Goal: Answer question/provide support: Share knowledge or assist other users

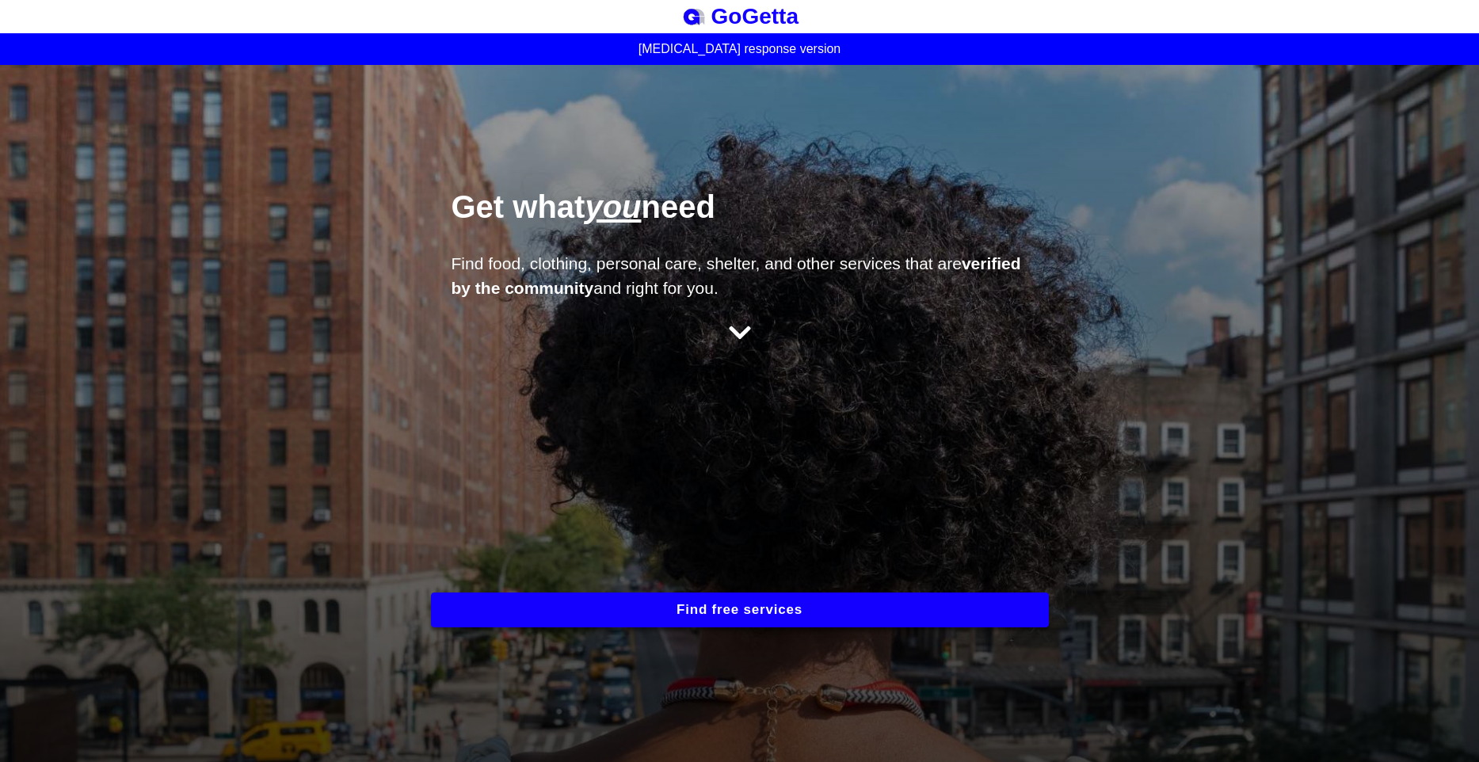
click at [846, 620] on button "Find free services" at bounding box center [740, 610] width 618 height 35
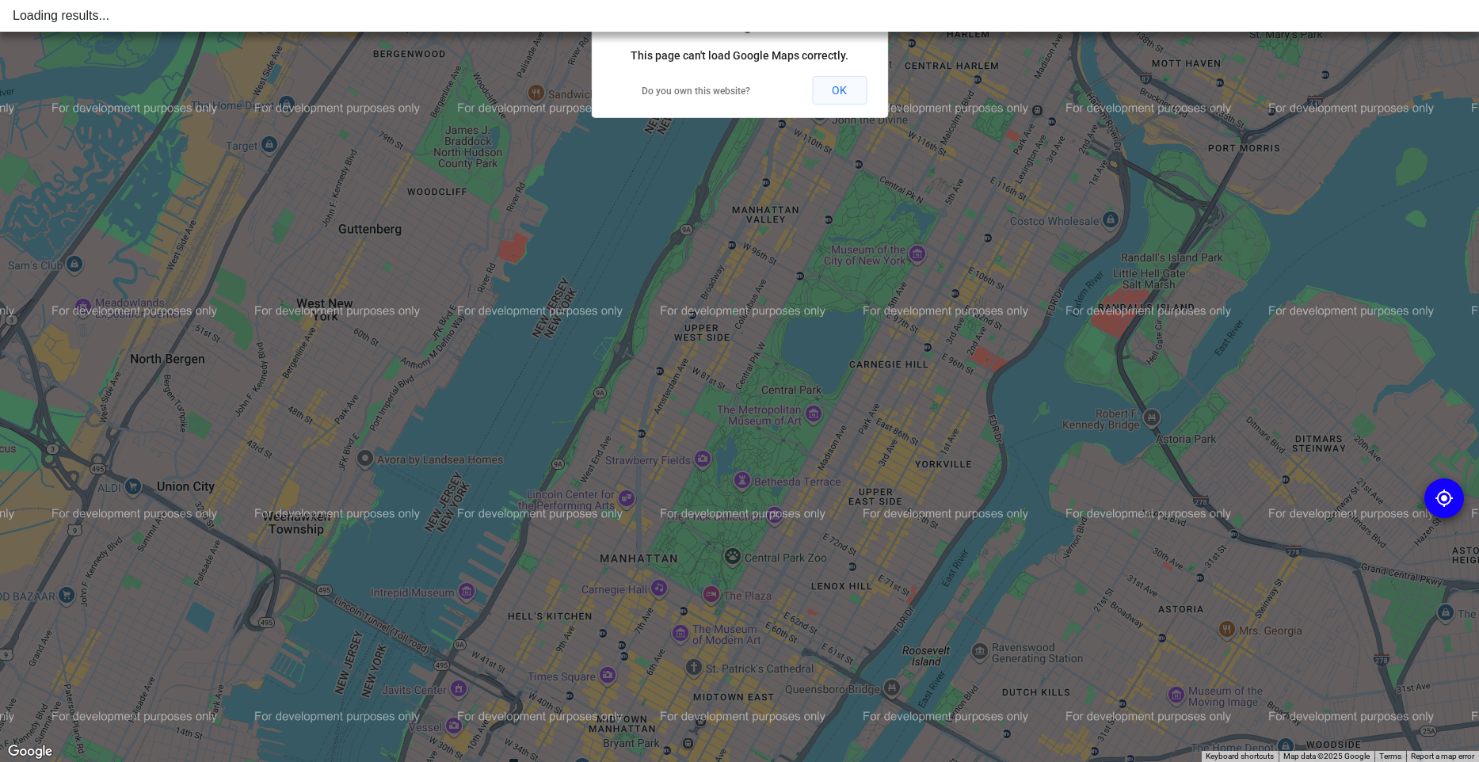
click at [836, 94] on button "OK" at bounding box center [839, 90] width 55 height 29
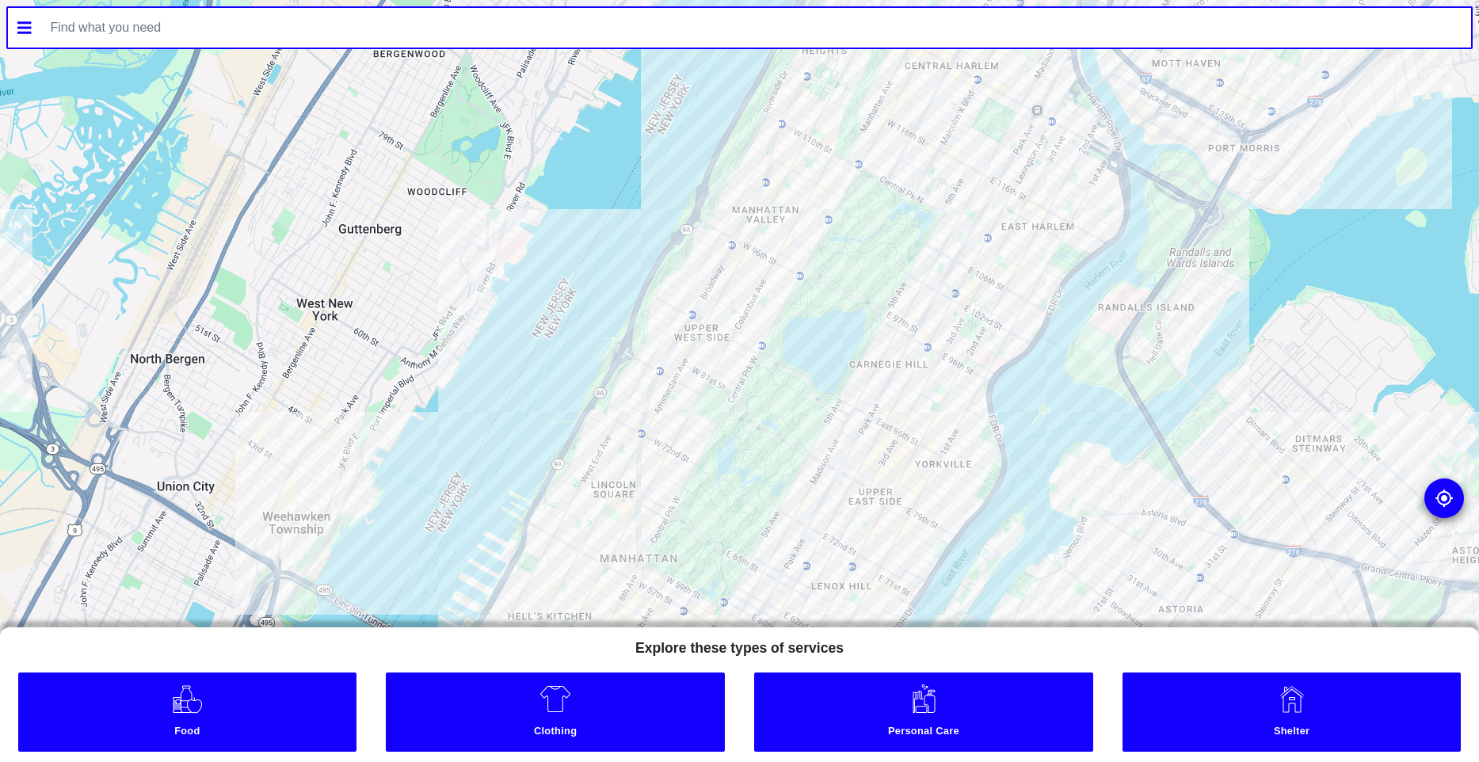
click at [374, 28] on input "text" at bounding box center [756, 28] width 1431 height 40
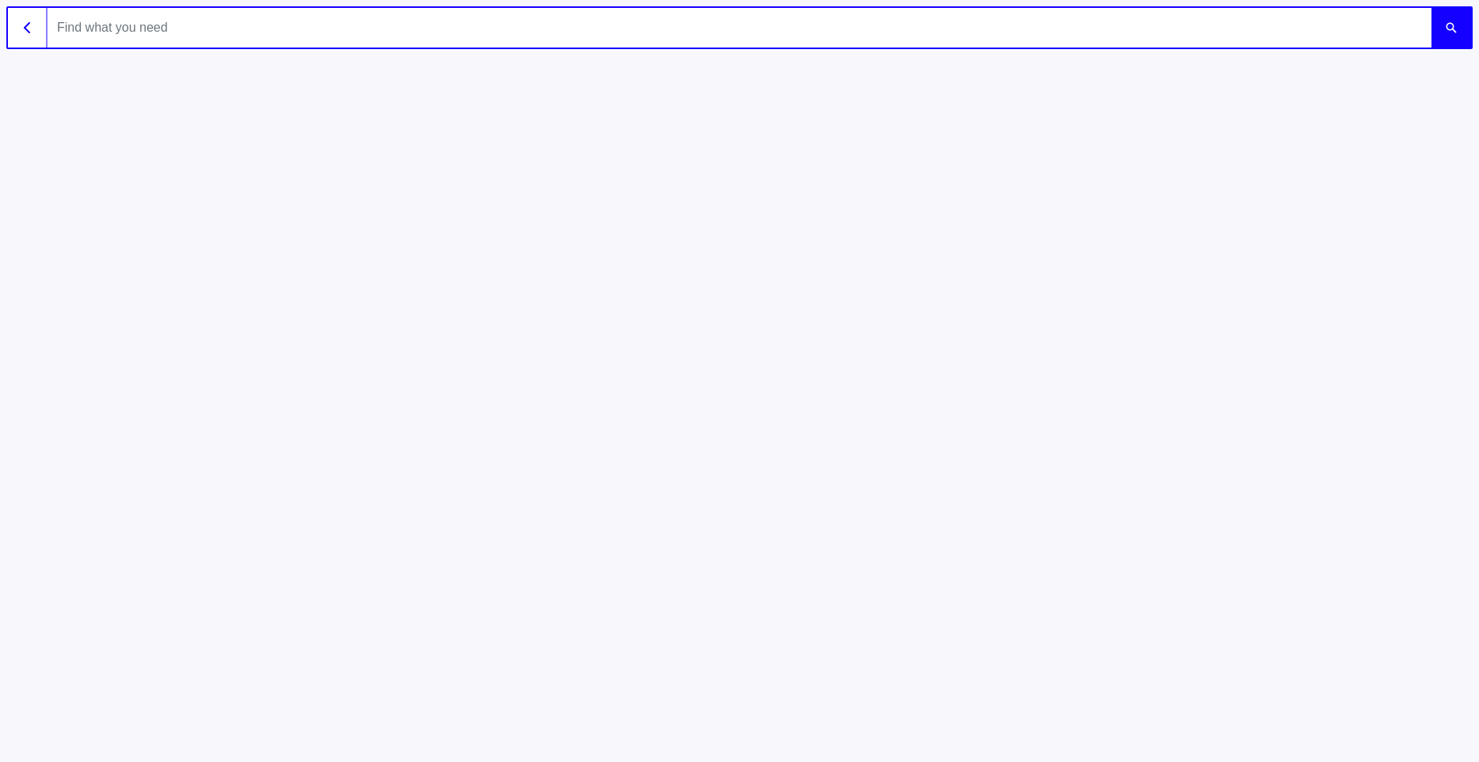
paste input "[US_STATE] City Bar Legal Referral Service"
type input "[US_STATE] City Bar Legal Referral Service"
click at [678, 8] on button "submit" at bounding box center [1452, 28] width 40 height 40
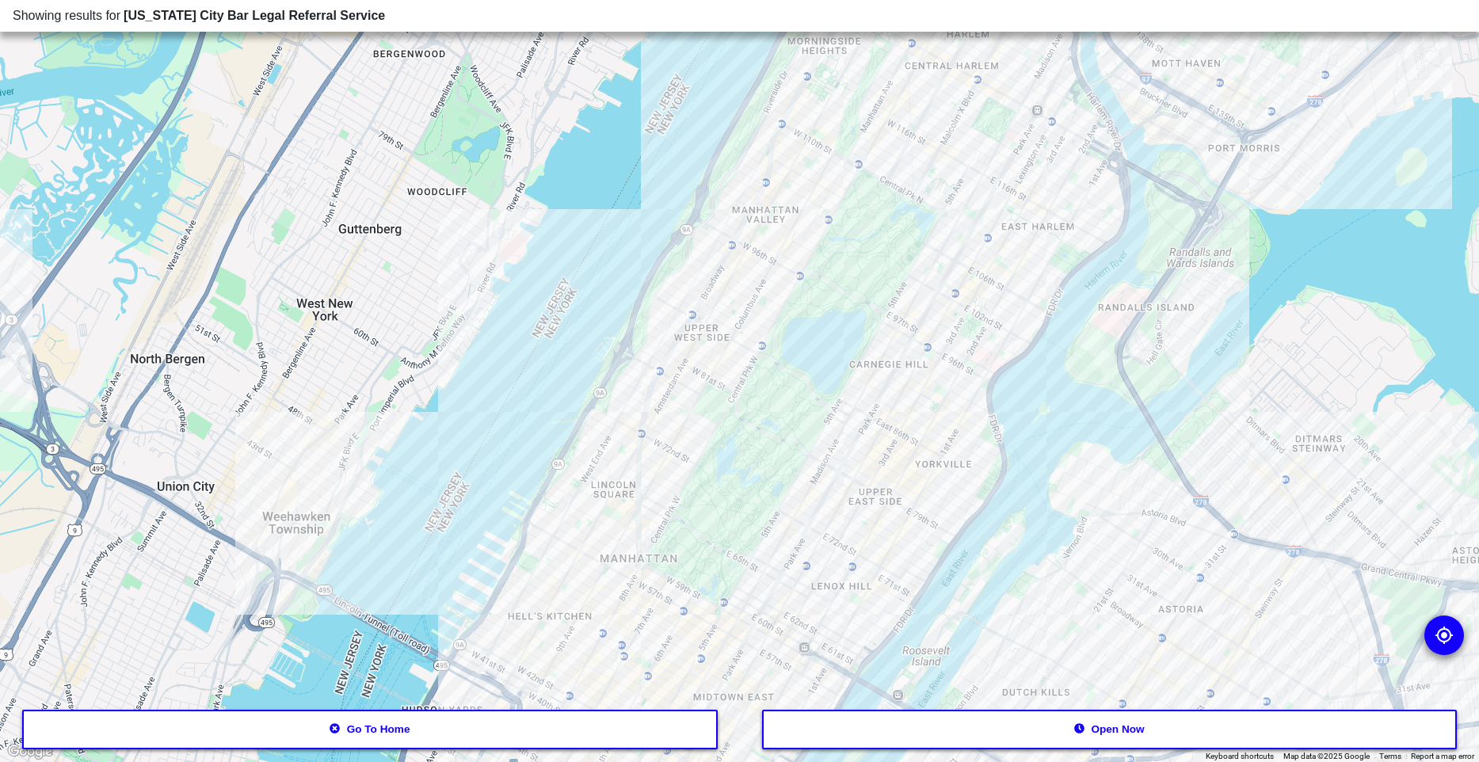
click at [641, 698] on div at bounding box center [739, 381] width 1479 height 762
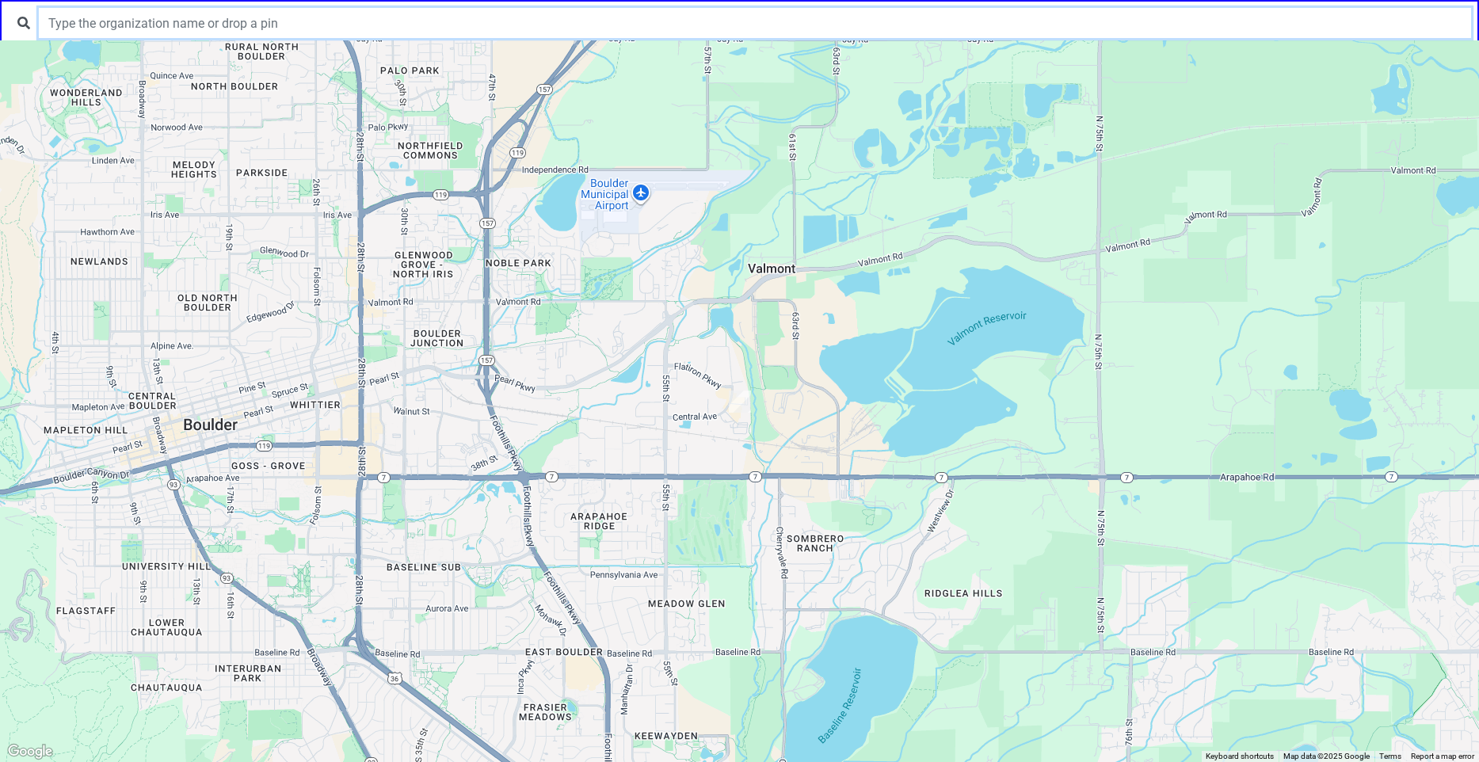
click at [262, 23] on input "text" at bounding box center [755, 23] width 1433 height 30
paste input "[US_STATE] City Bar Legal Referral Service"
type input "[US_STATE] City Bar Legal Referral Service"
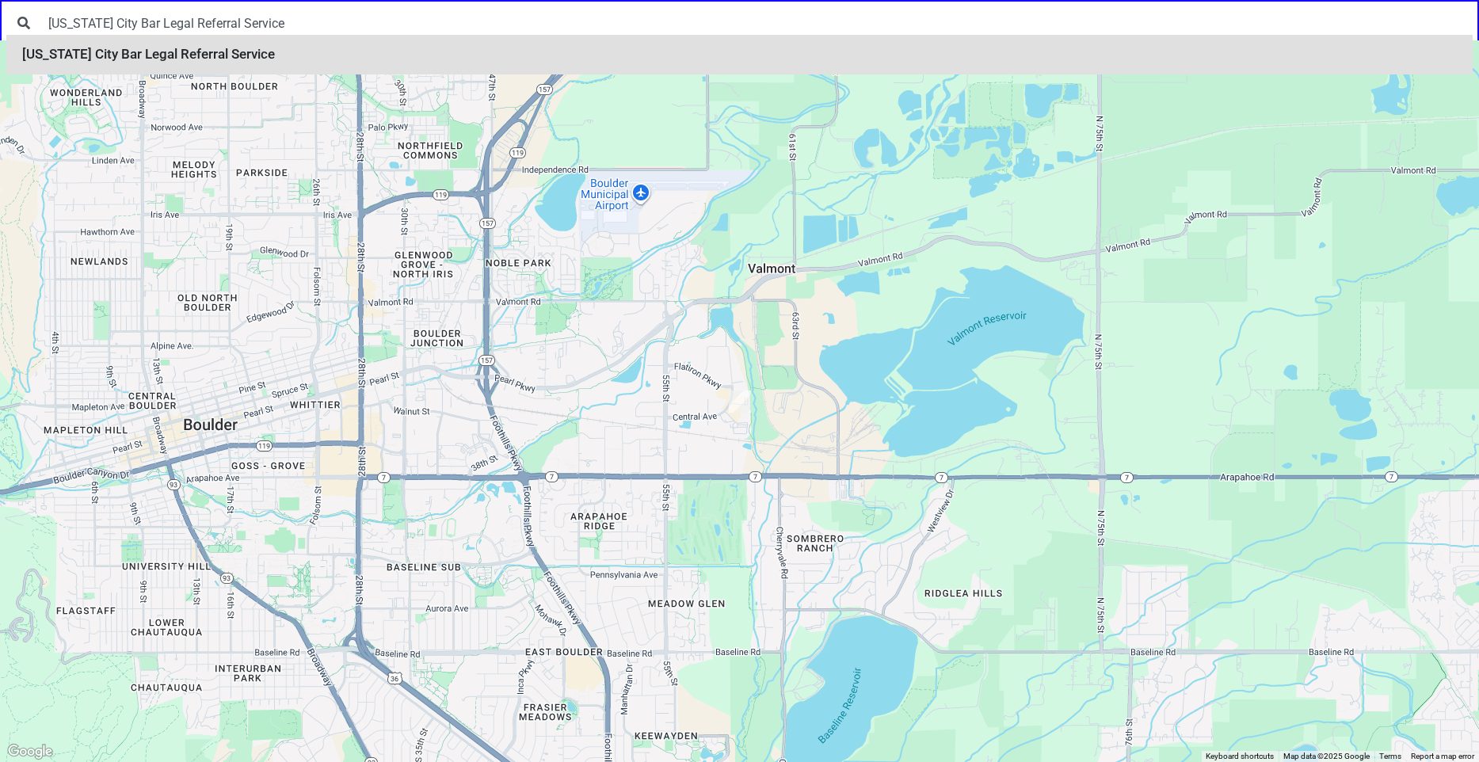
click at [251, 58] on li "[US_STATE] City Bar Legal Referral Service" at bounding box center [739, 55] width 1467 height 40
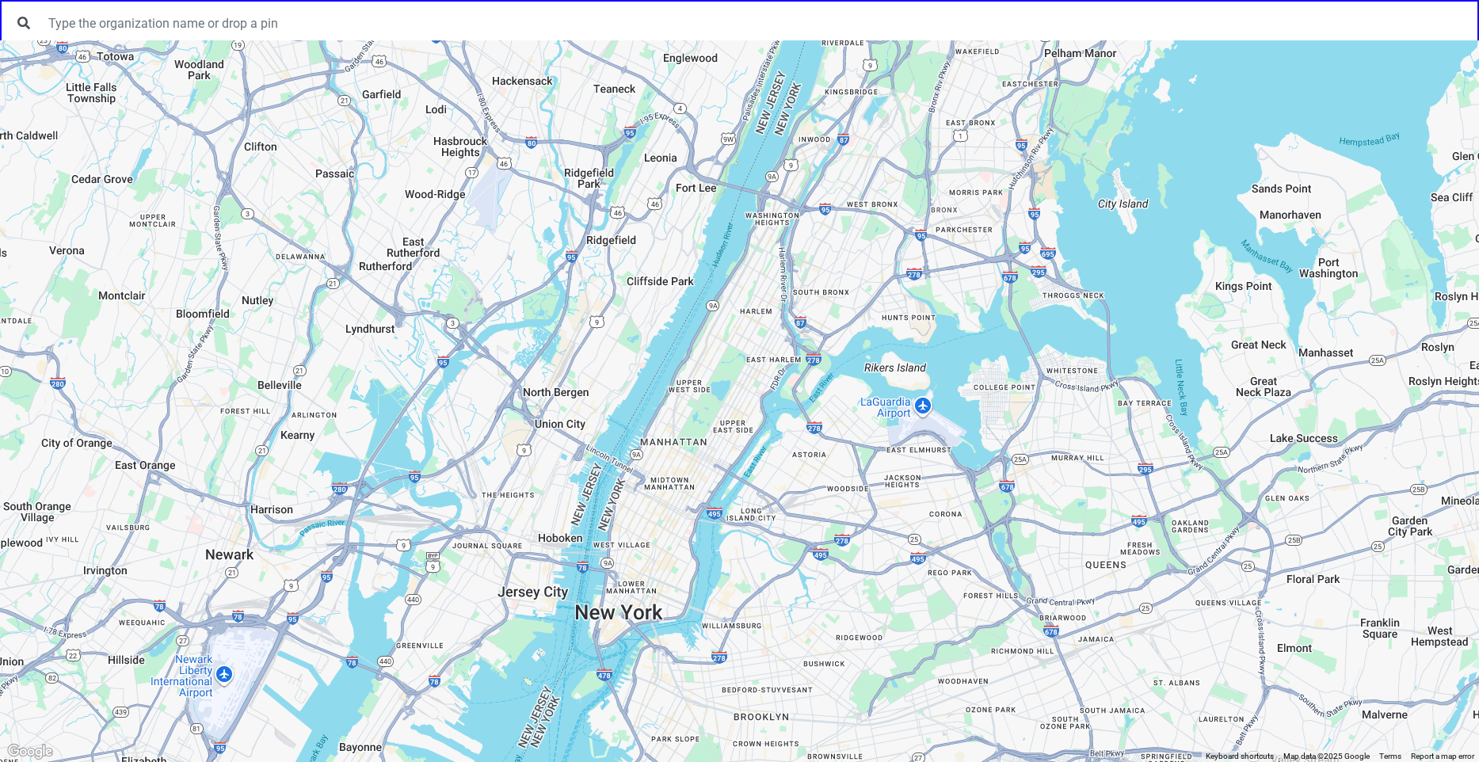
drag, startPoint x: 661, startPoint y: 559, endPoint x: 678, endPoint y: 502, distance: 60.4
click at [678, 502] on div at bounding box center [739, 401] width 1479 height 722
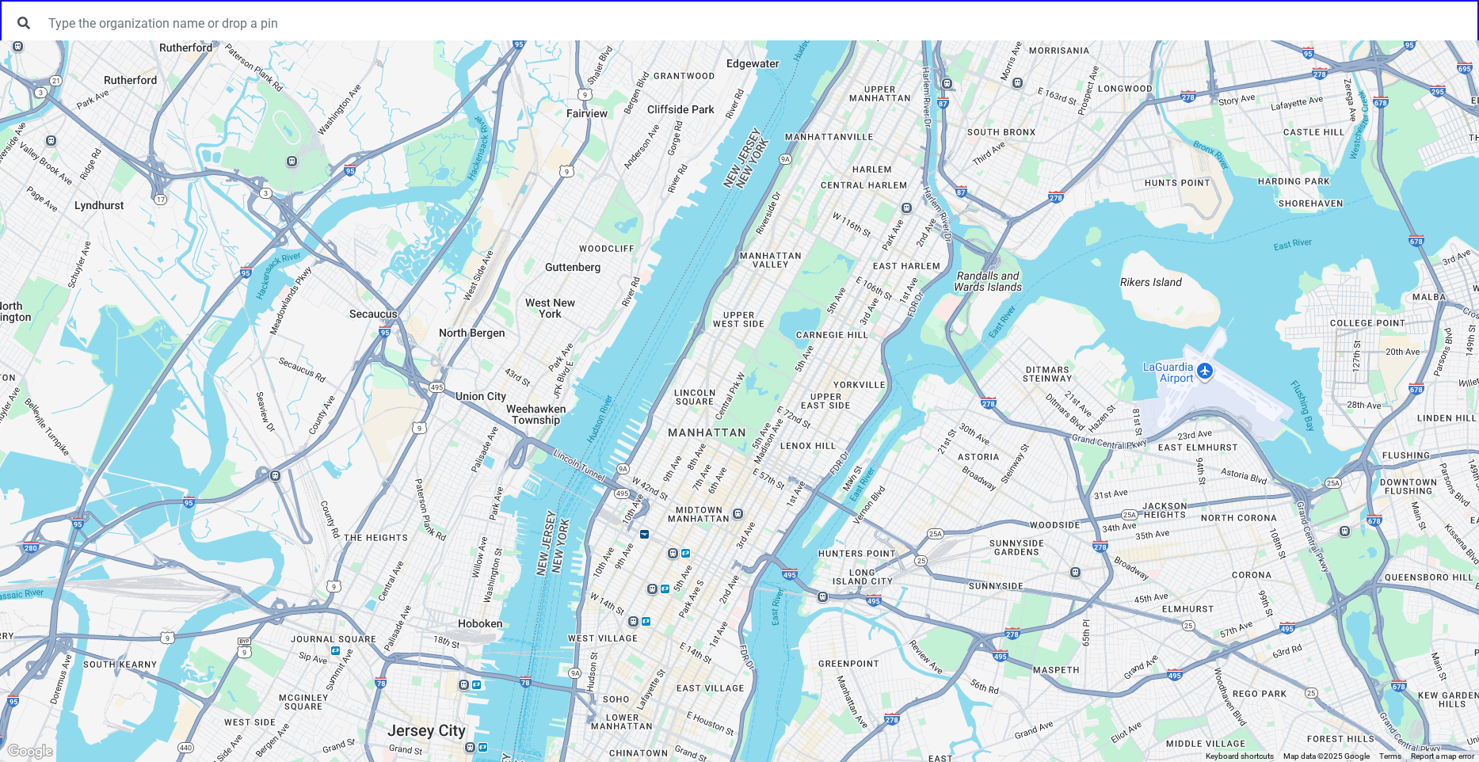
drag, startPoint x: 757, startPoint y: 501, endPoint x: 769, endPoint y: 352, distance: 149.4
click at [769, 352] on div at bounding box center [739, 401] width 1479 height 722
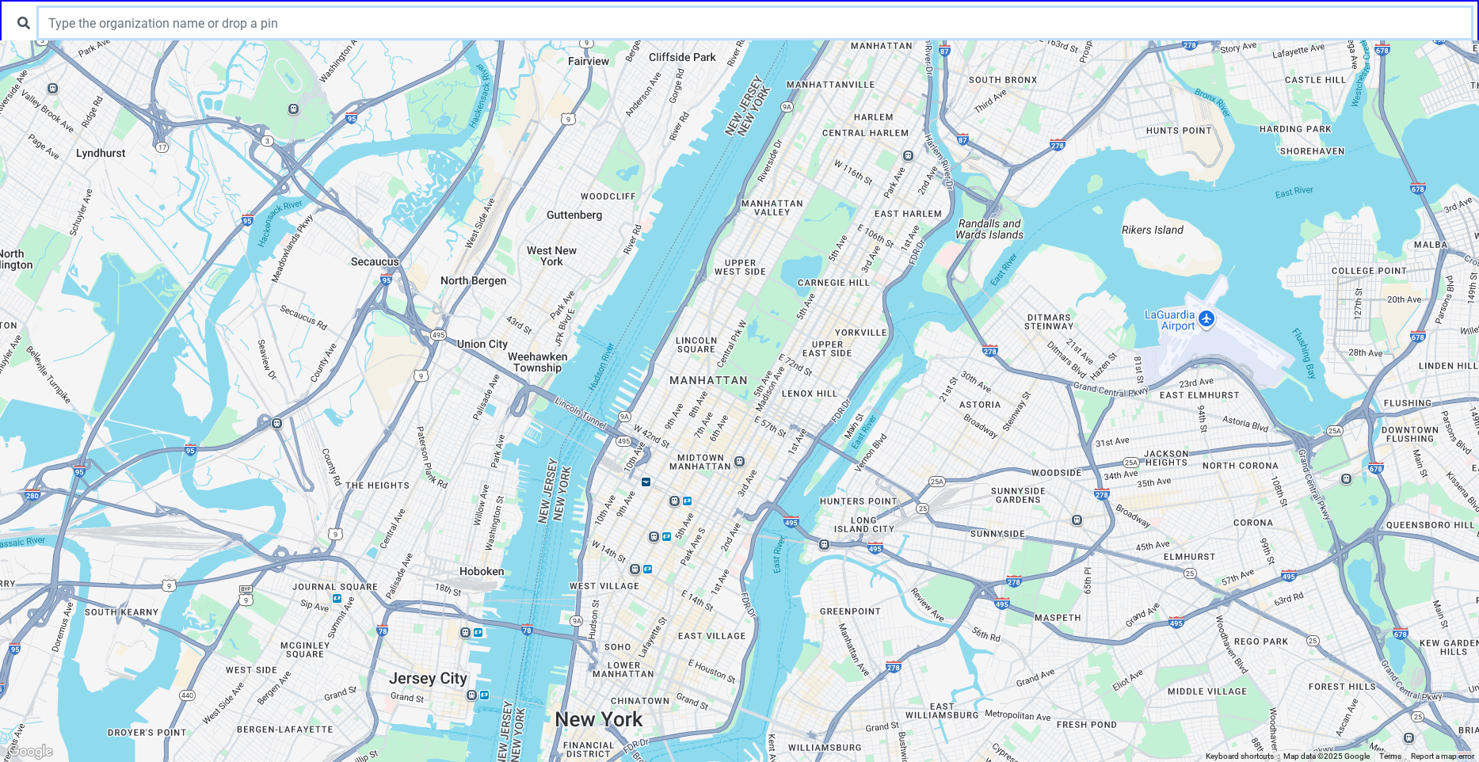
click at [376, 26] on input "text" at bounding box center [755, 23] width 1433 height 30
paste input "[US_STATE] City Bar Legal Referral Service"
type input "[US_STATE] City Bar Legal Referral Service"
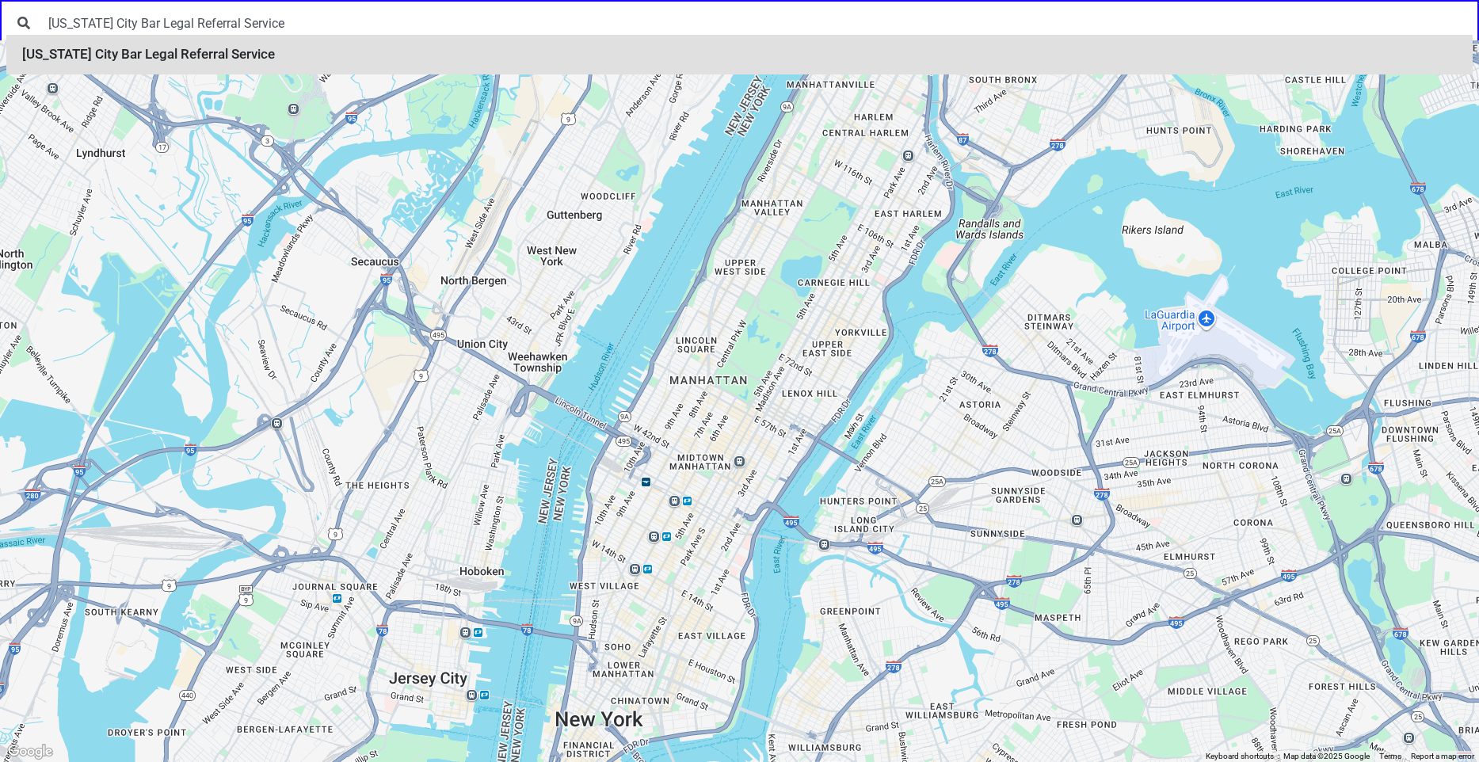
click at [261, 62] on li "[US_STATE] City Bar Legal Referral Service" at bounding box center [739, 55] width 1467 height 40
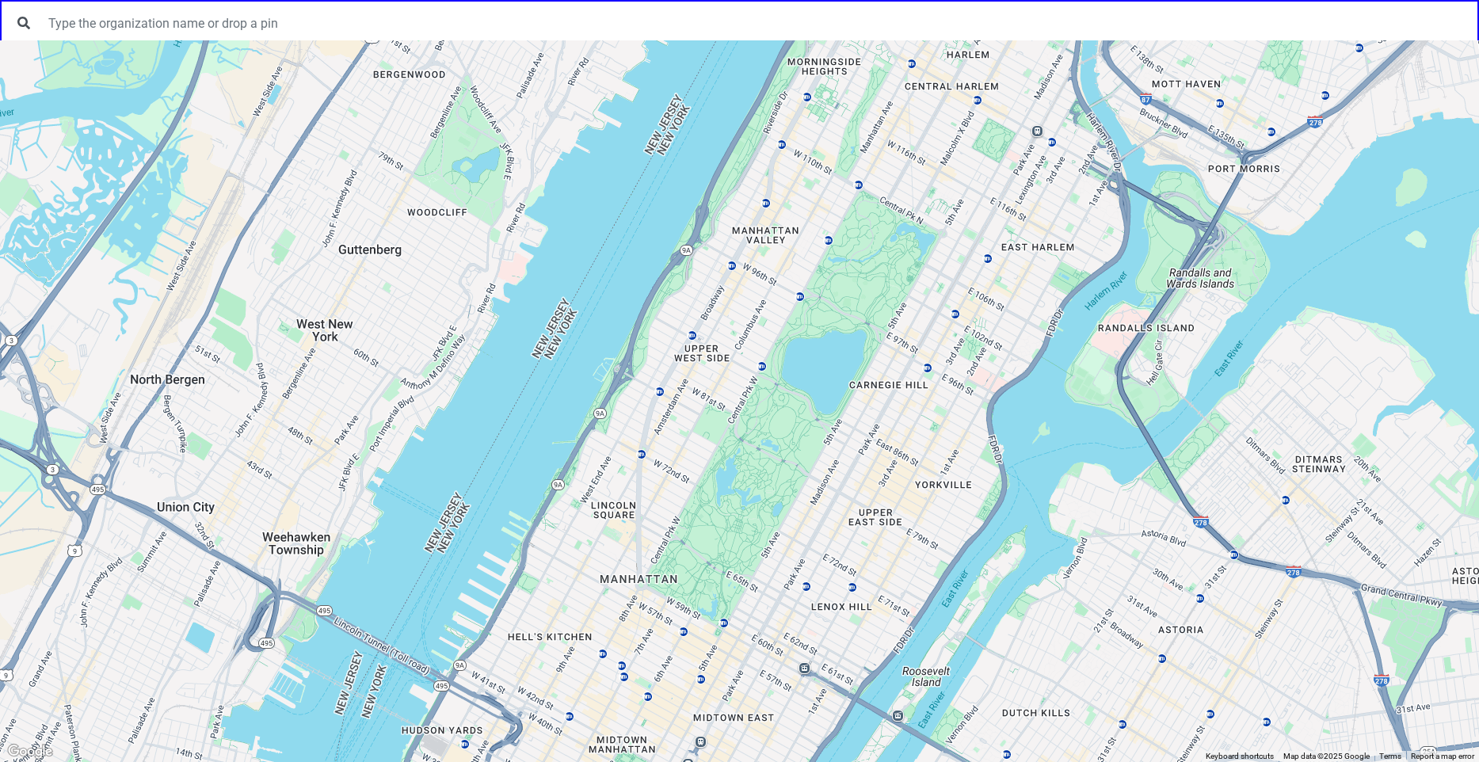
click at [645, 511] on div at bounding box center [739, 401] width 1479 height 722
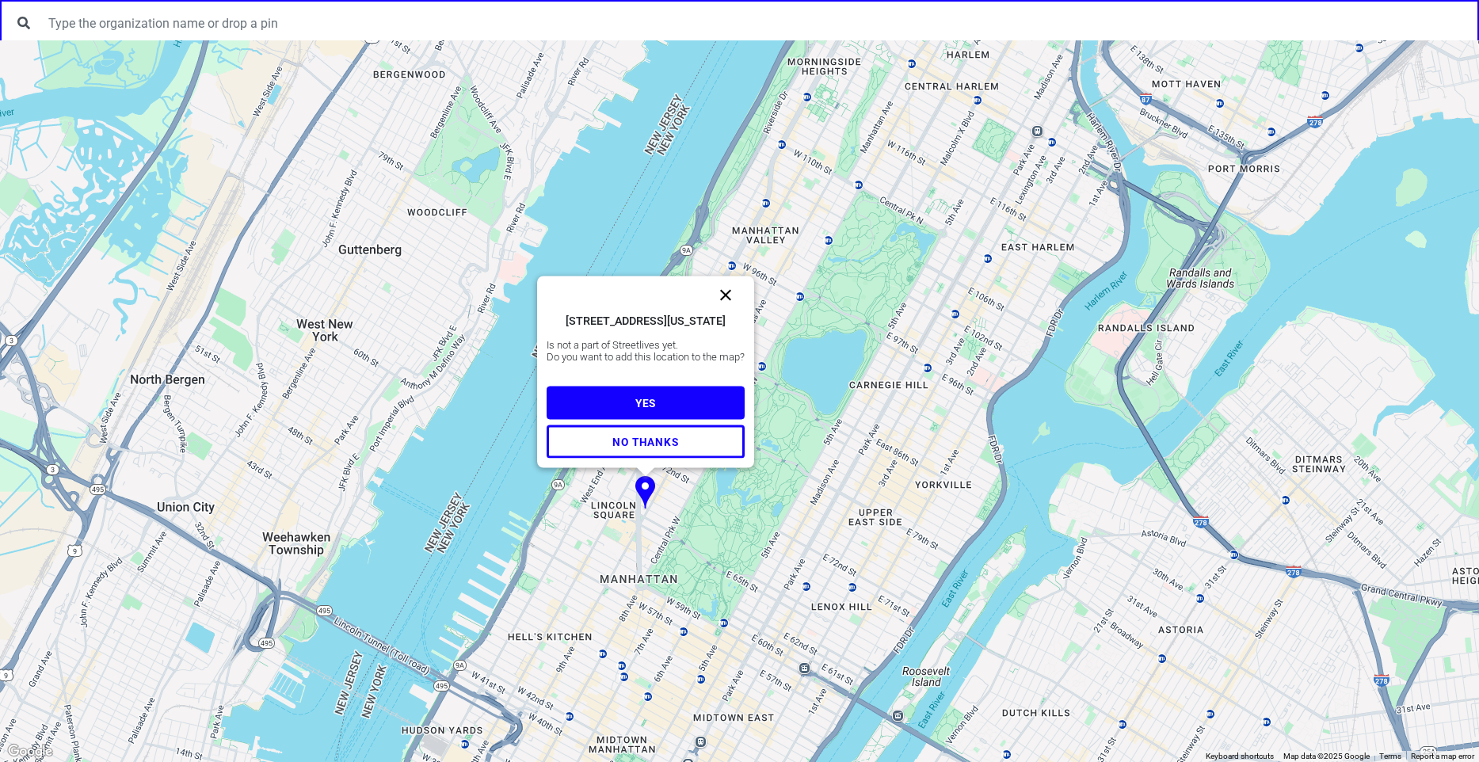
click at [723, 278] on button "Close" at bounding box center [726, 295] width 38 height 38
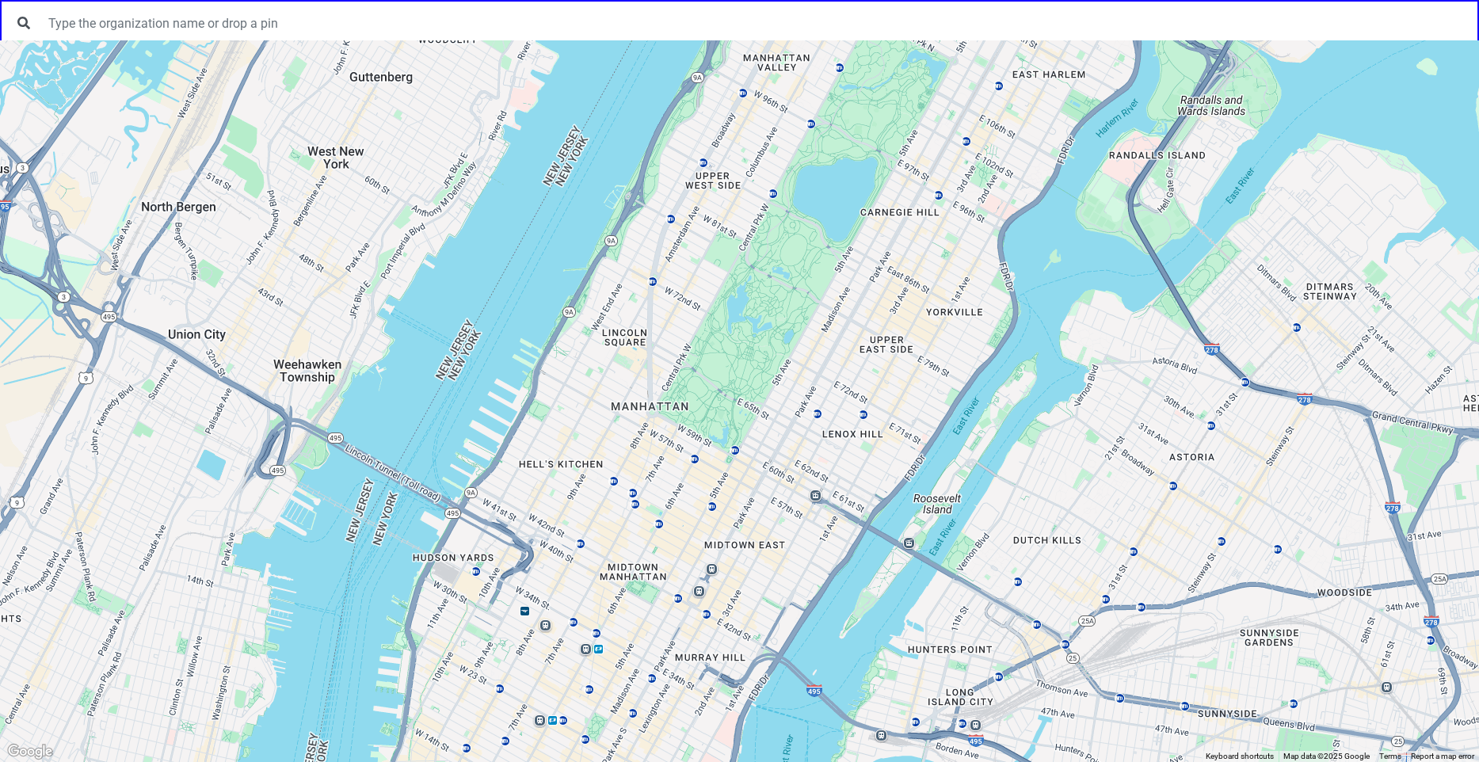
drag, startPoint x: 685, startPoint y: 594, endPoint x: 696, endPoint y: 410, distance: 185.0
click at [696, 410] on div at bounding box center [739, 401] width 1479 height 722
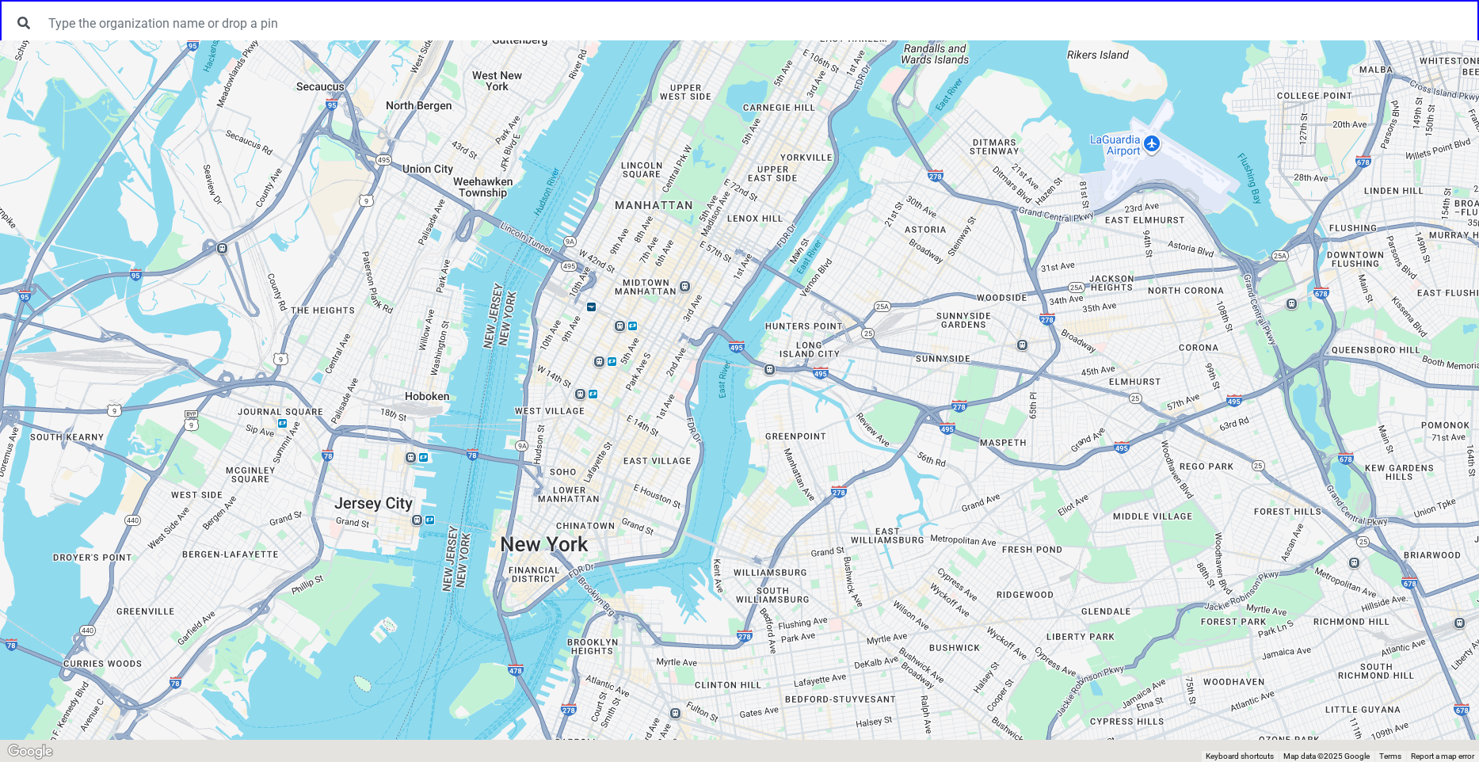
drag, startPoint x: 681, startPoint y: 574, endPoint x: 670, endPoint y: 281, distance: 294.2
click at [670, 281] on div at bounding box center [739, 401] width 1479 height 722
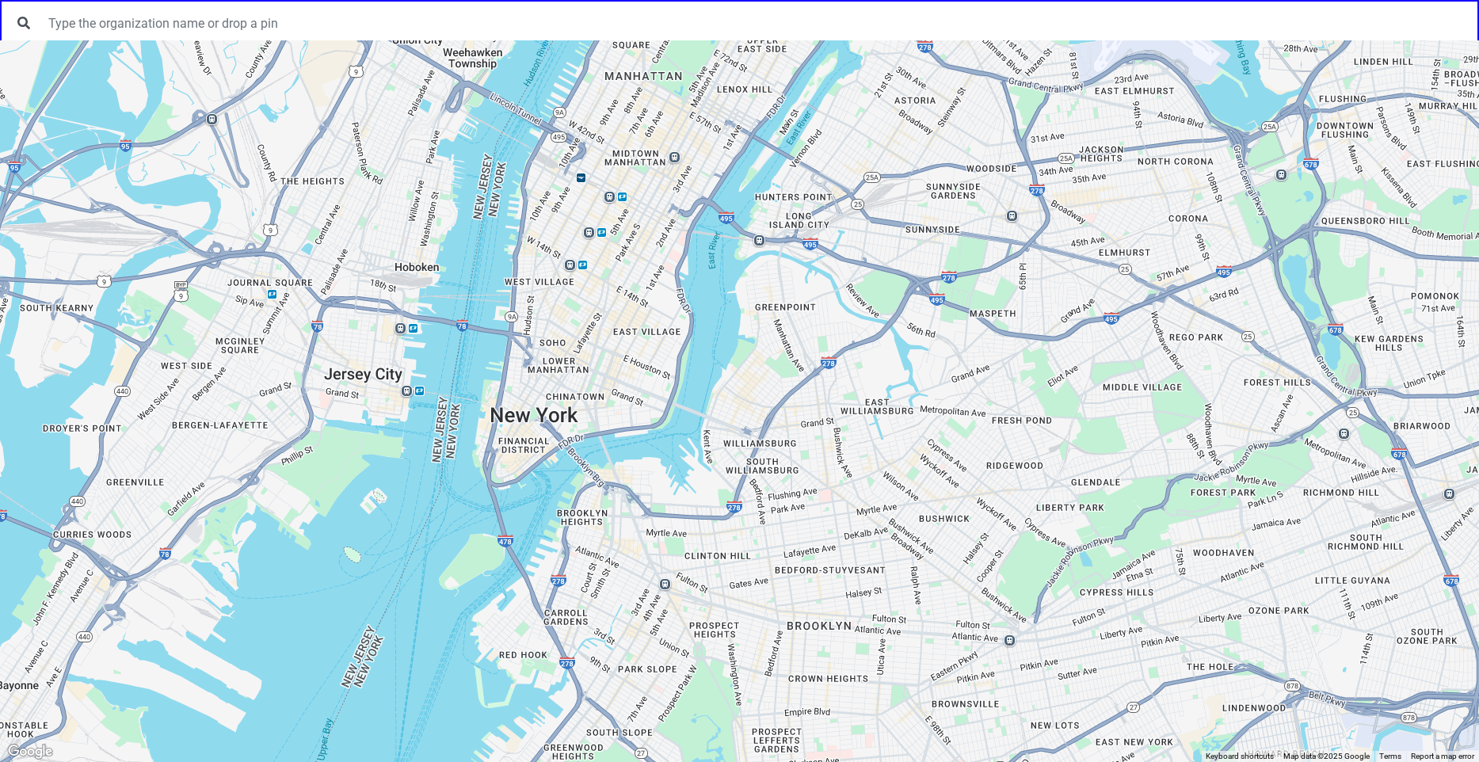
drag, startPoint x: 633, startPoint y: 501, endPoint x: 623, endPoint y: 387, distance: 114.6
click at [623, 387] on div at bounding box center [739, 401] width 1479 height 722
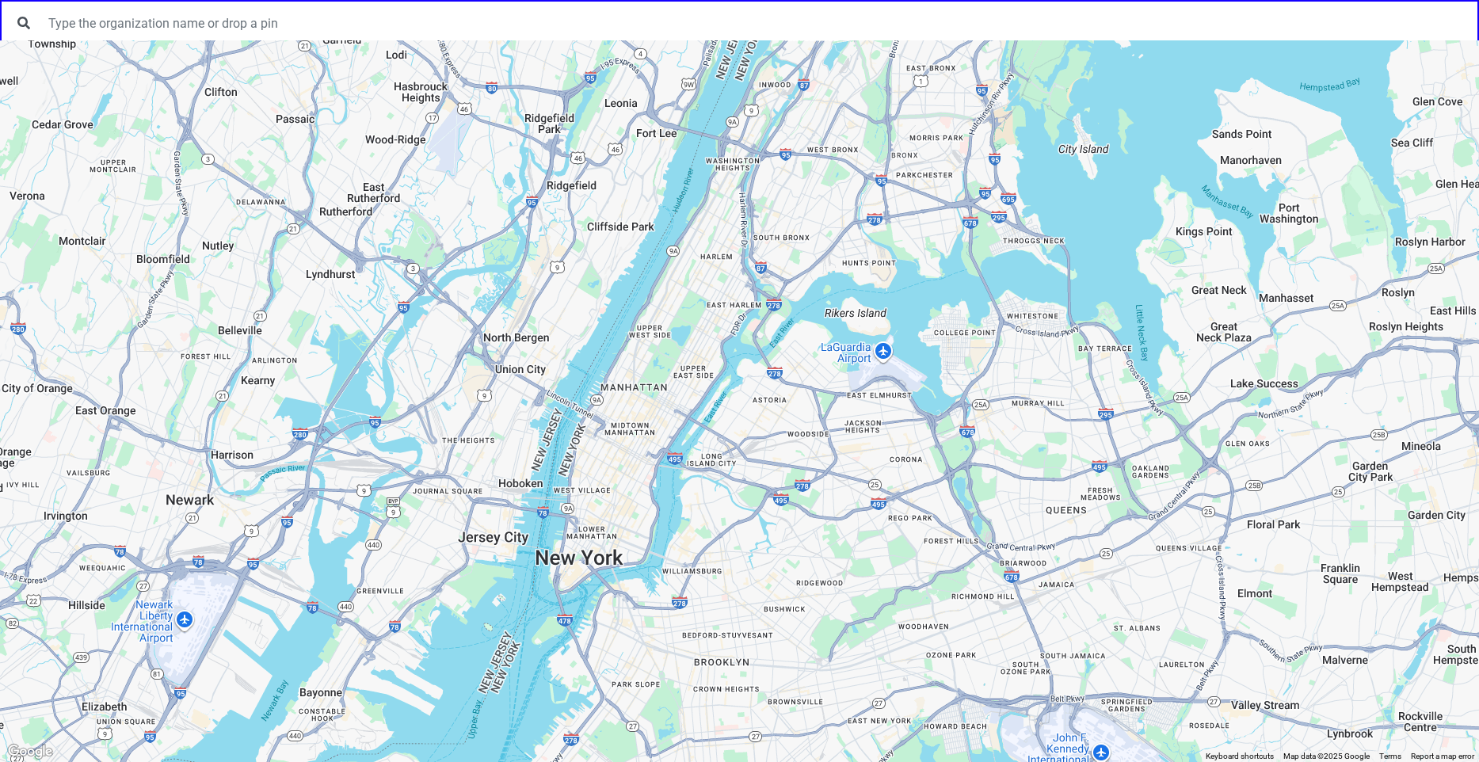
drag, startPoint x: 624, startPoint y: 416, endPoint x: 621, endPoint y: 540, distance: 123.7
click at [621, 540] on div at bounding box center [739, 401] width 1479 height 722
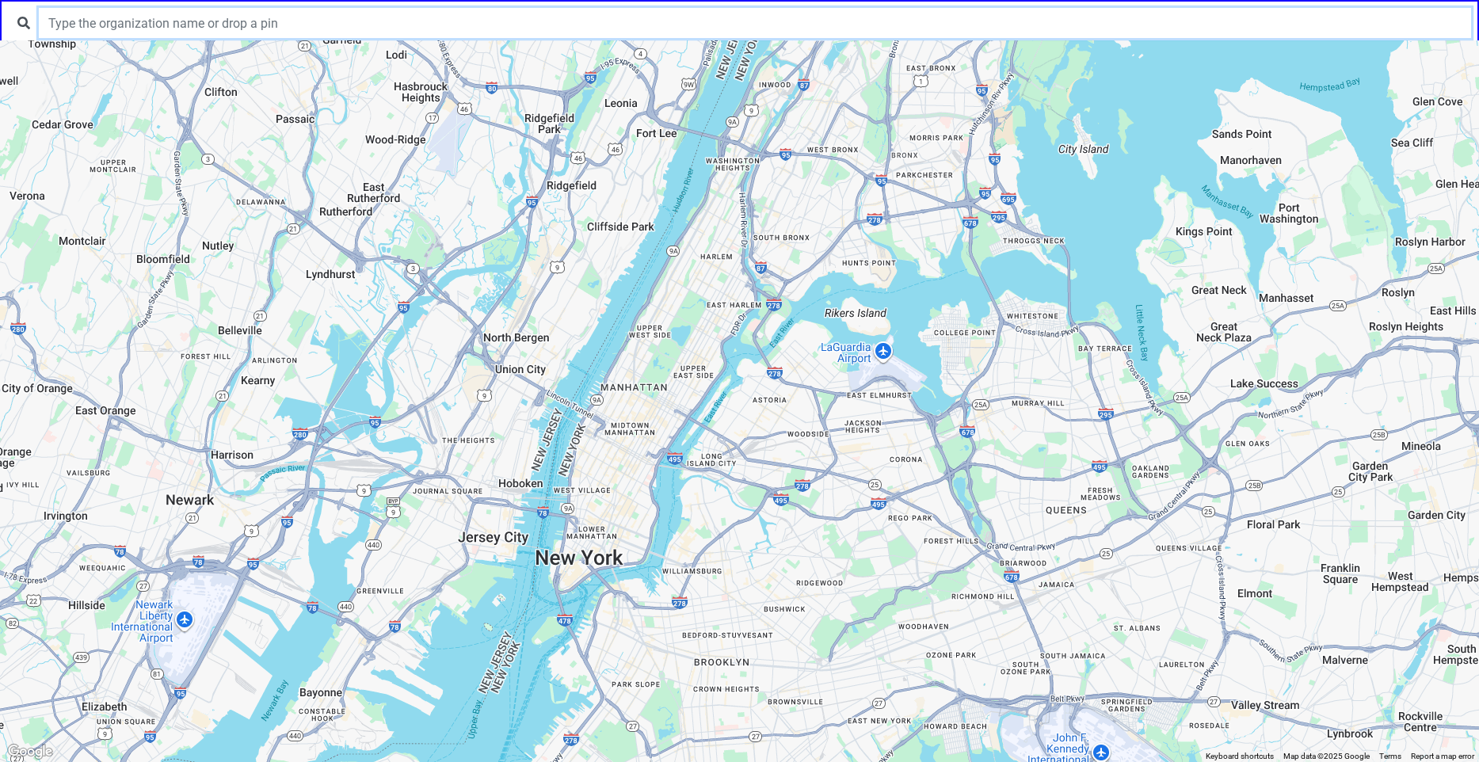
click at [442, 10] on input "text" at bounding box center [755, 23] width 1433 height 30
paste input "New York City Bar Legal Referral Service"
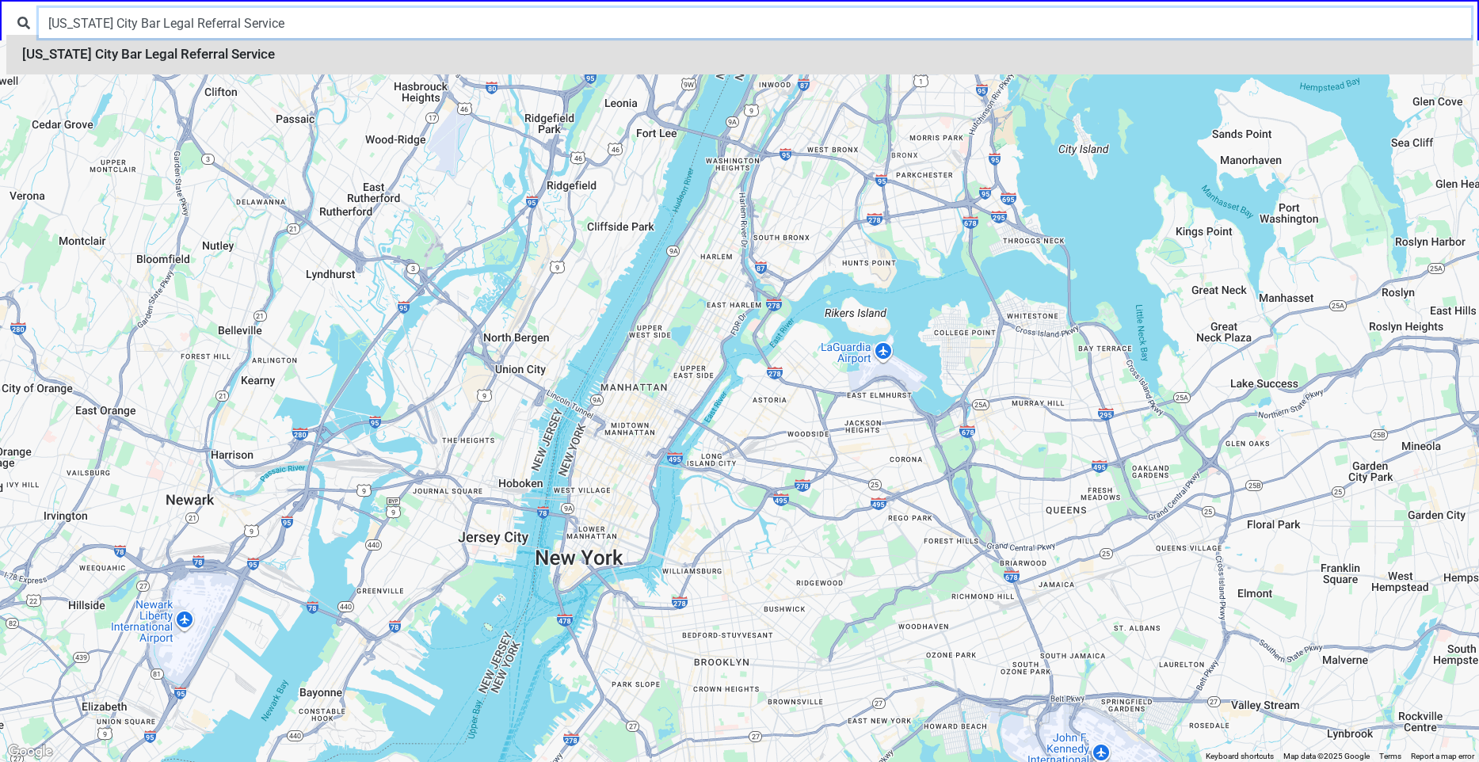
type input "New York City Bar Legal Referral Service"
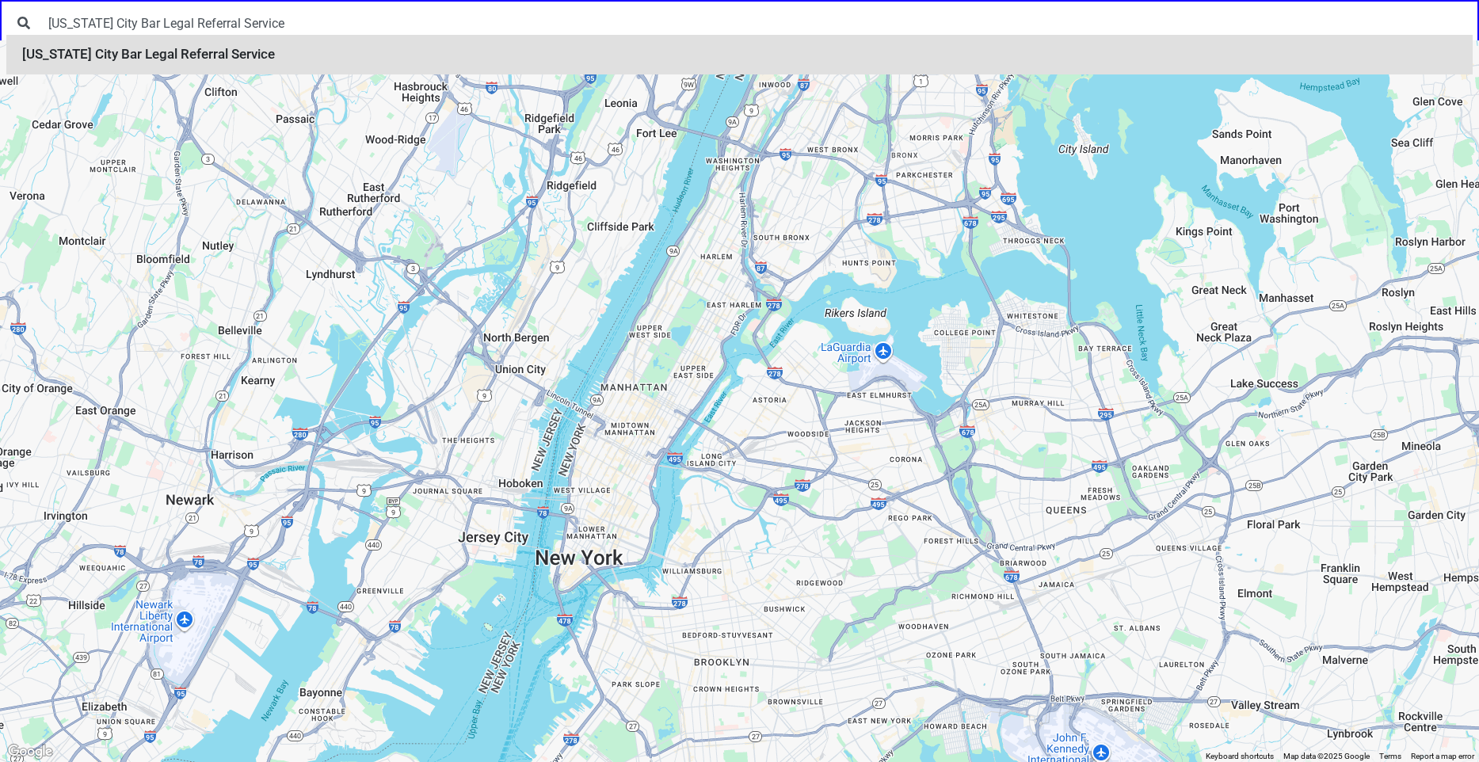
click at [384, 56] on li "New York City Bar Legal Referral Service" at bounding box center [739, 55] width 1467 height 40
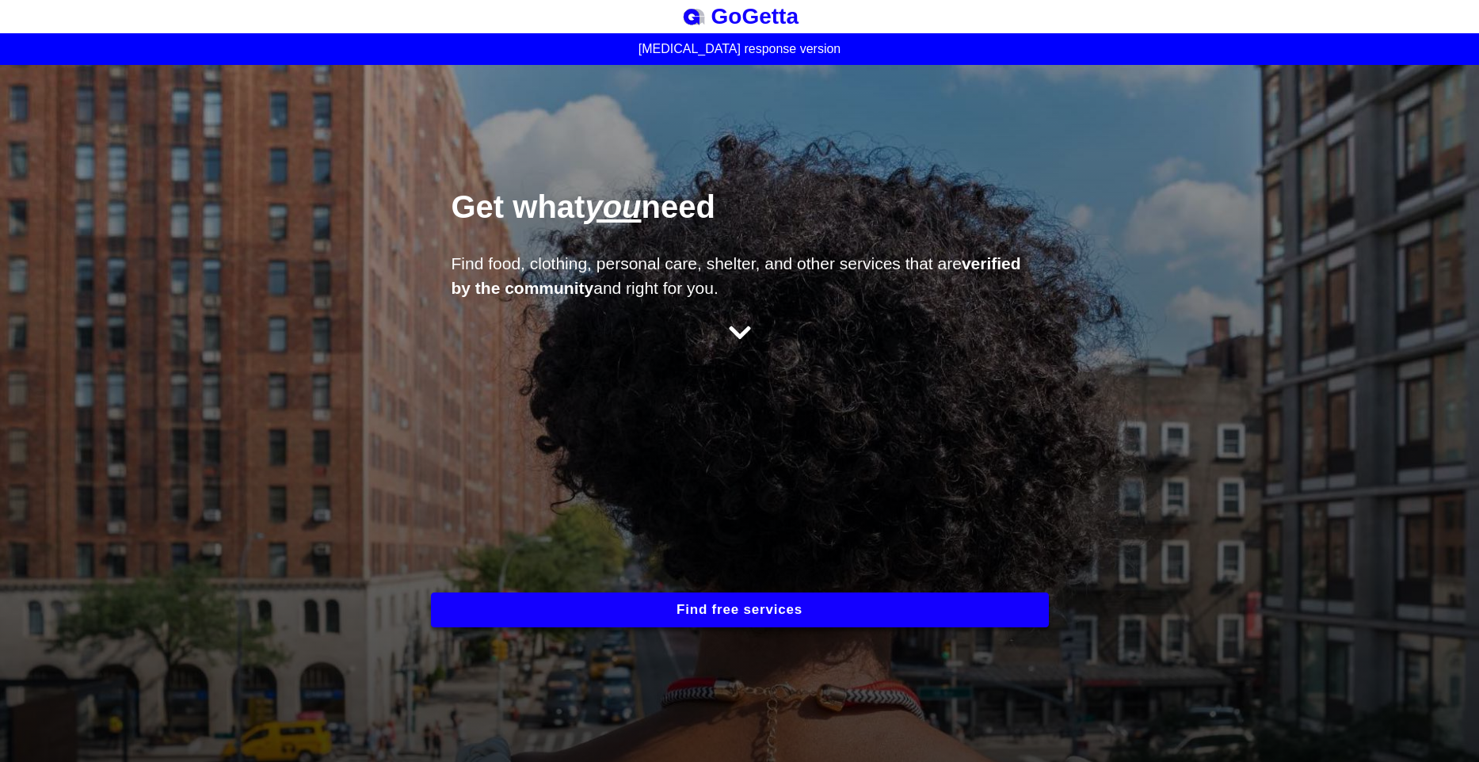
click at [716, 606] on button "Find free services" at bounding box center [740, 610] width 618 height 35
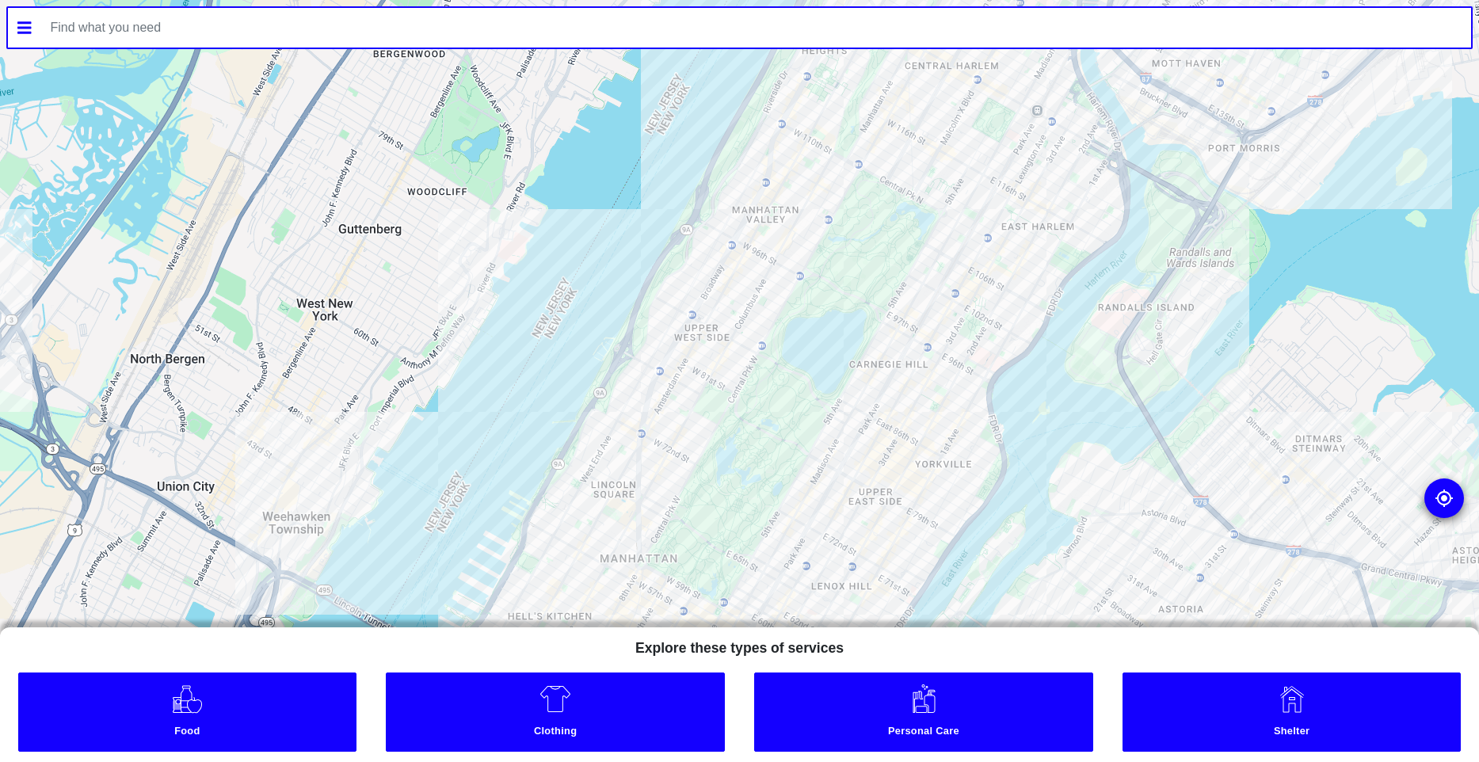
click at [632, 29] on input "text" at bounding box center [756, 28] width 1431 height 40
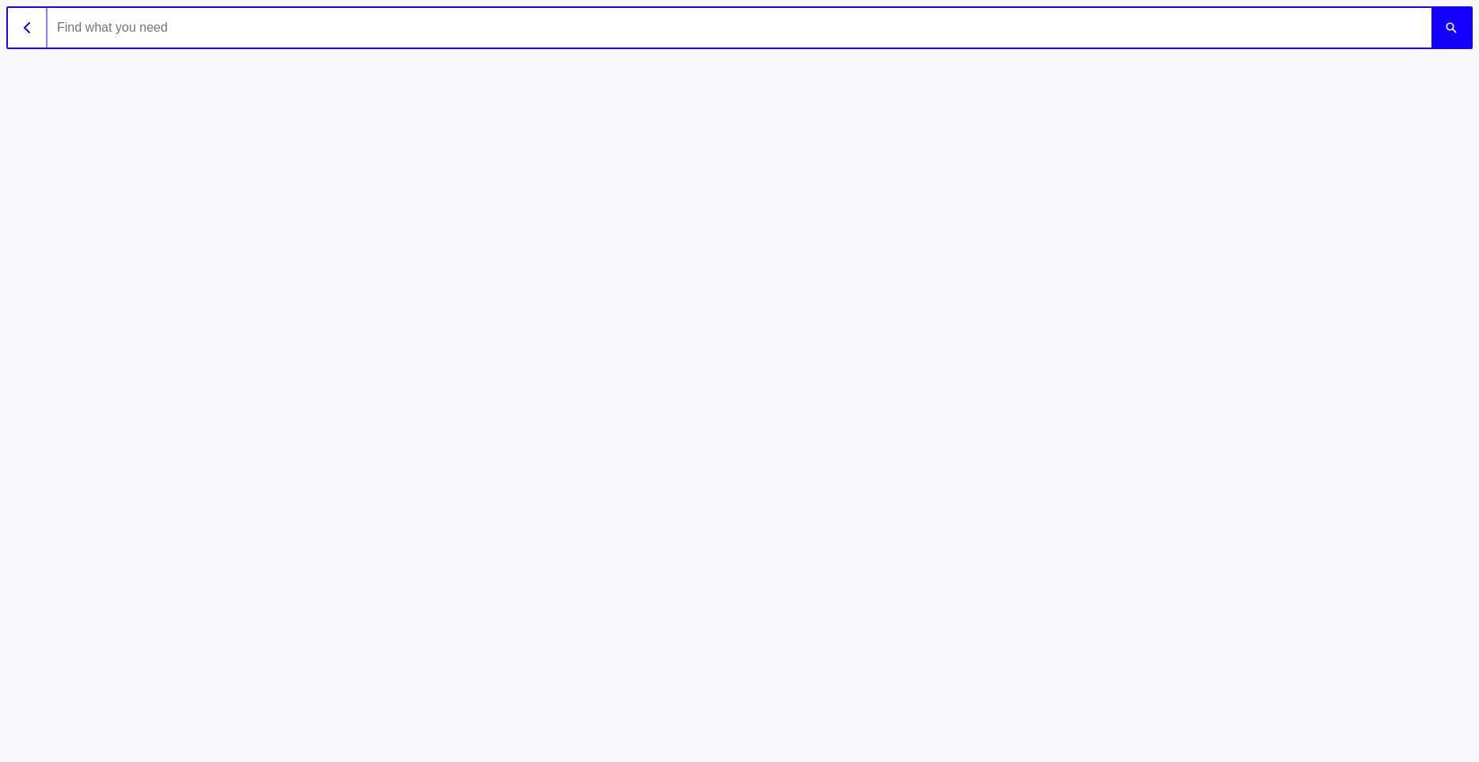
paste input "New York City Bar Legal Referral Service"
type input "New York City Bar Legal Referral Service"
click at [1432, 8] on button "submit" at bounding box center [1452, 28] width 40 height 40
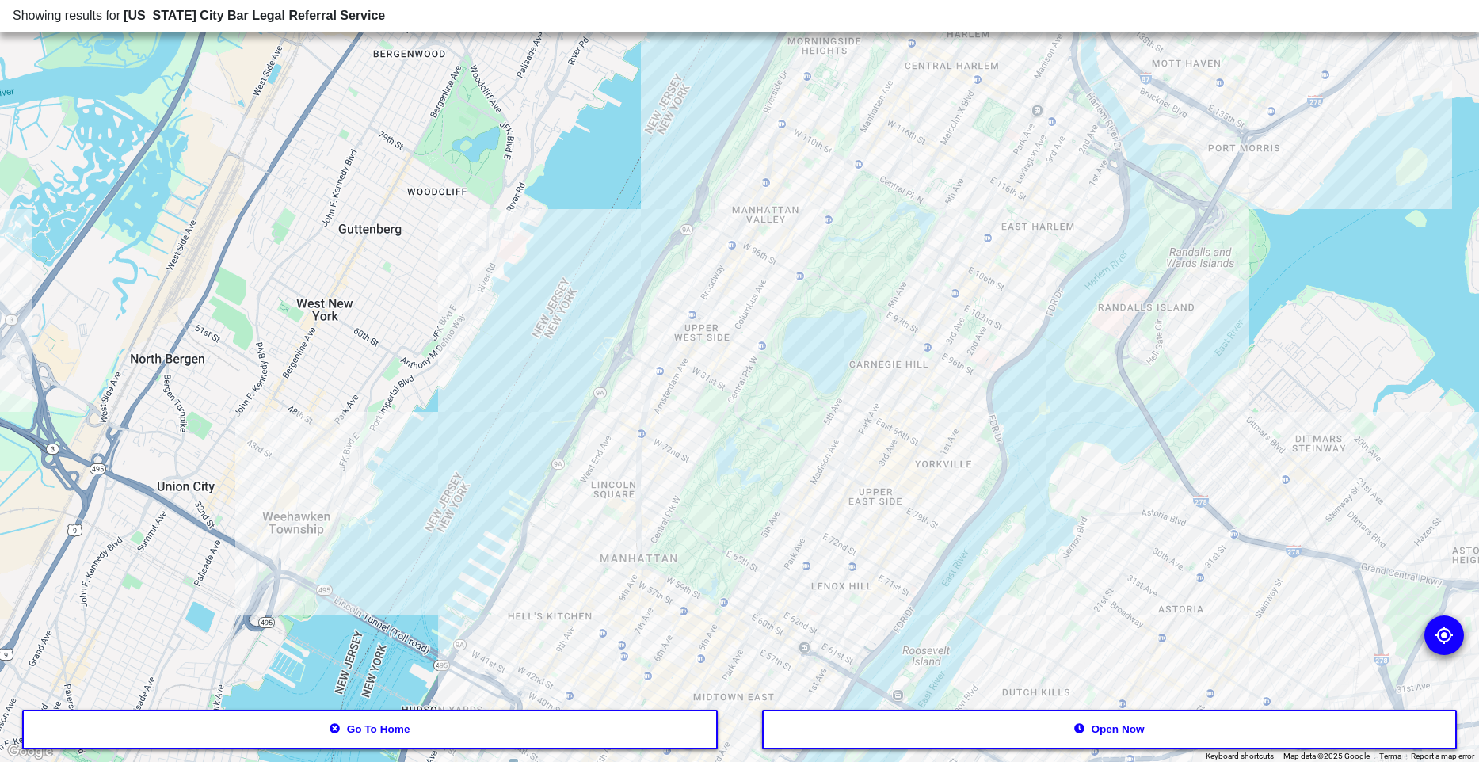
click at [640, 690] on div at bounding box center [739, 381] width 1479 height 762
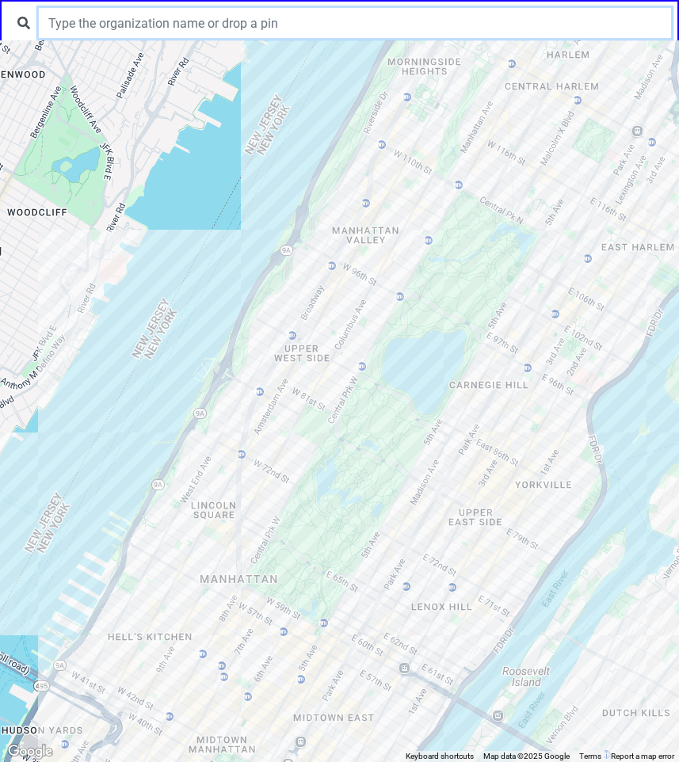
click at [172, 26] on input "text" at bounding box center [355, 23] width 632 height 30
paste input "New York City Bar Legal Referral Service"
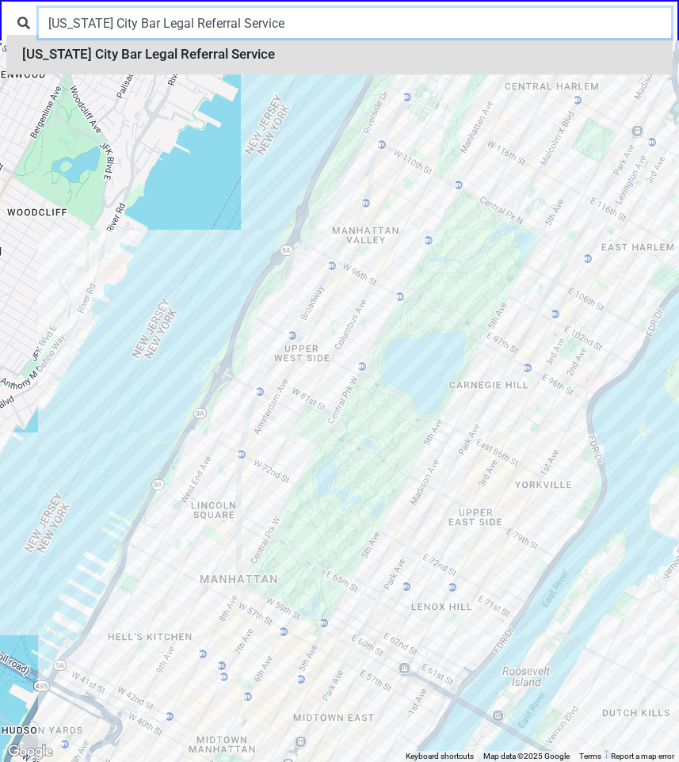
type input "New York City Bar Legal Referral Service"
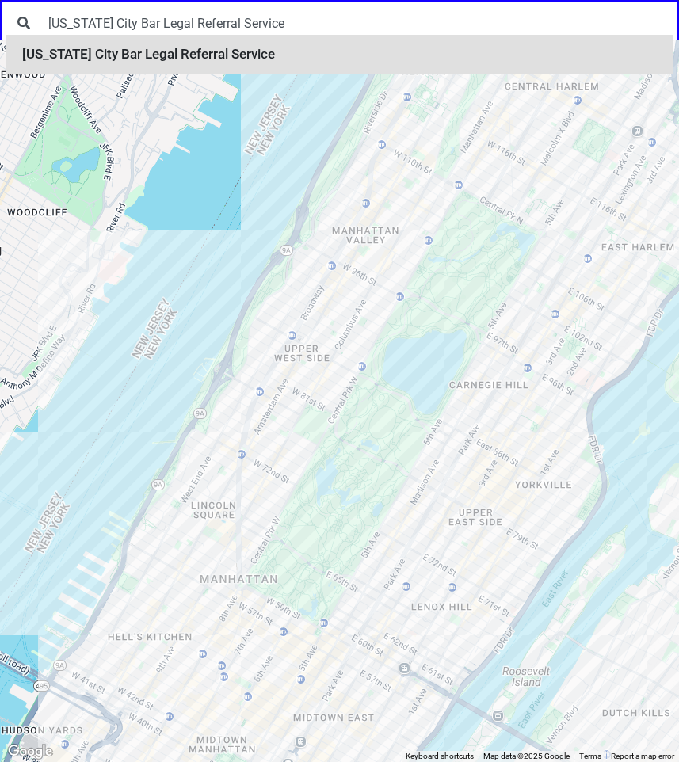
click at [168, 57] on li "New York City Bar Legal Referral Service" at bounding box center [339, 55] width 666 height 40
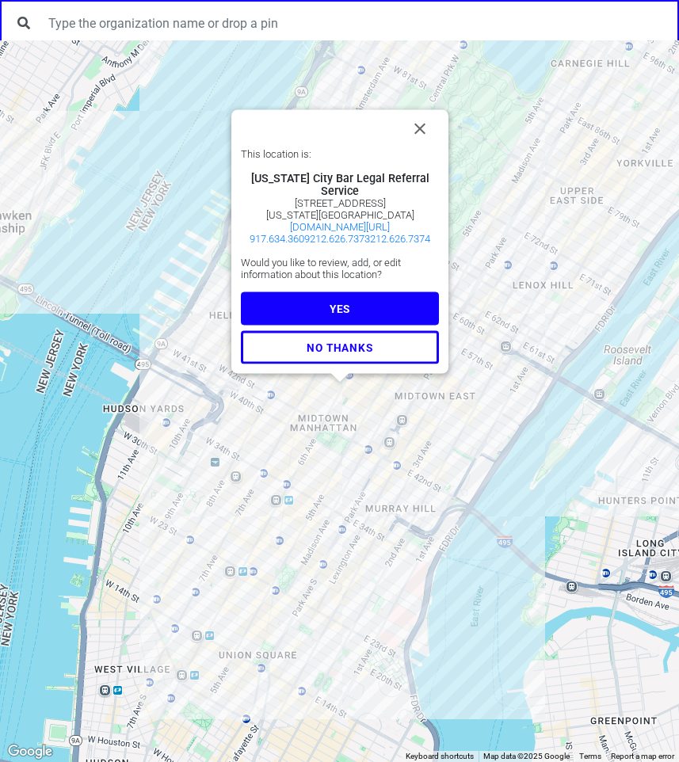
click at [377, 300] on button "YES" at bounding box center [340, 308] width 198 height 33
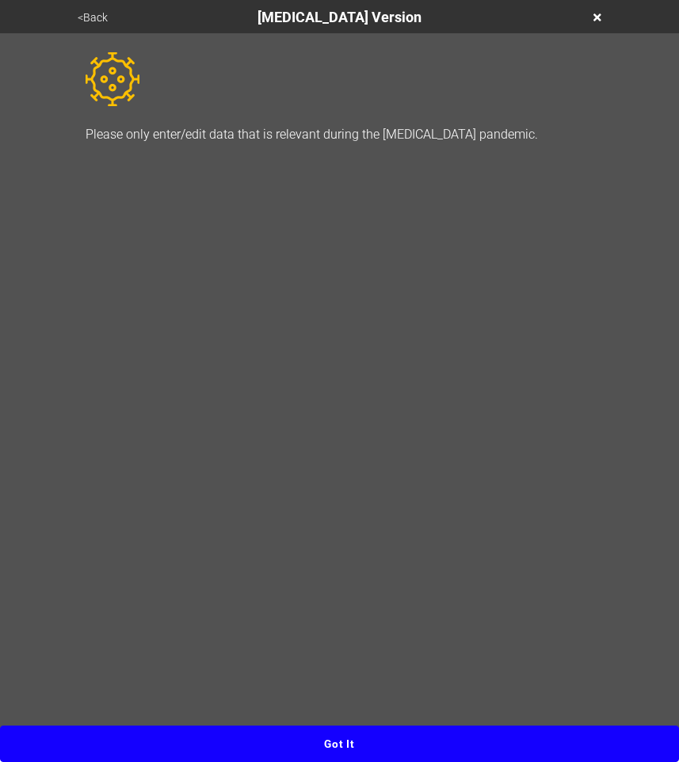
click at [410, 732] on button "Got it" at bounding box center [339, 744] width 679 height 36
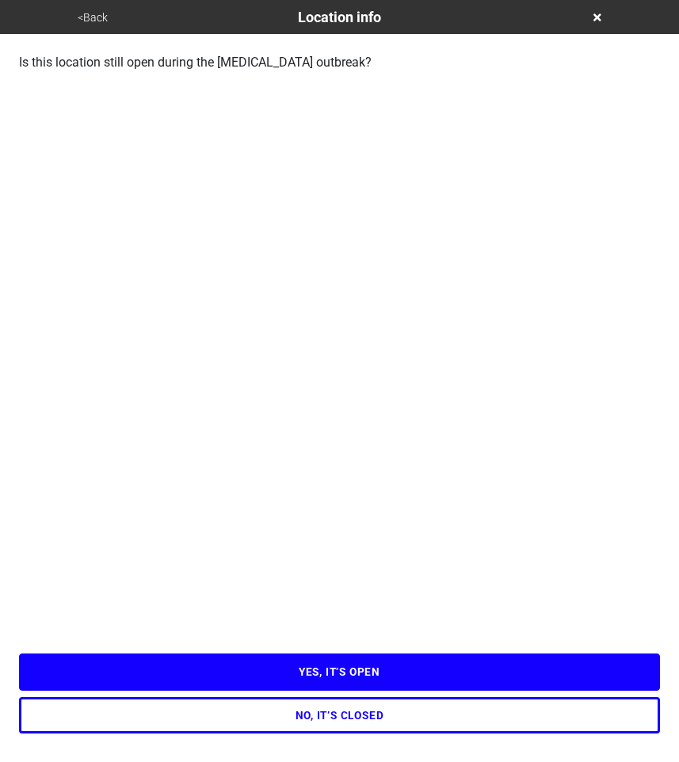
click at [354, 664] on button "YES, IT’S OPEN" at bounding box center [339, 672] width 641 height 36
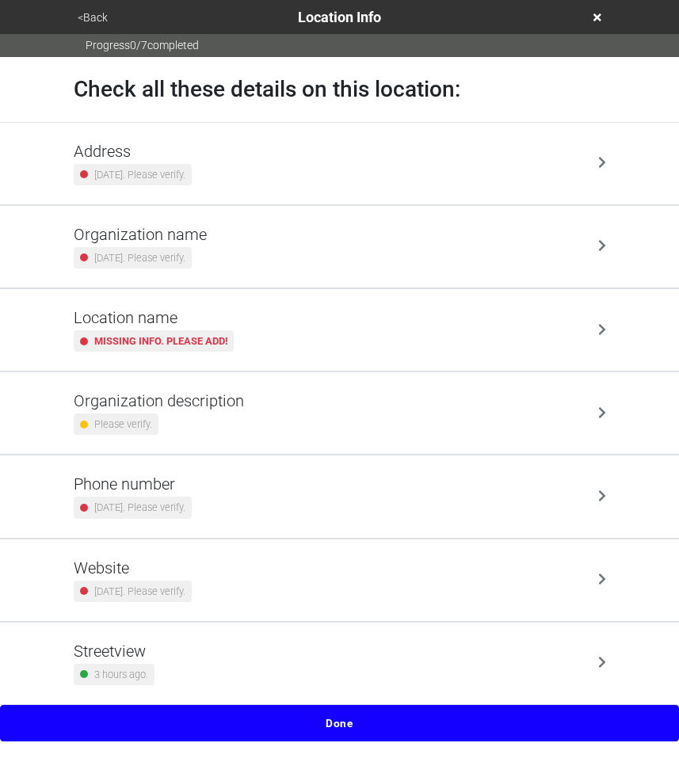
click at [235, 665] on div "Streetview 3 hours ago." at bounding box center [340, 664] width 532 height 44
